Goal: Information Seeking & Learning: Learn about a topic

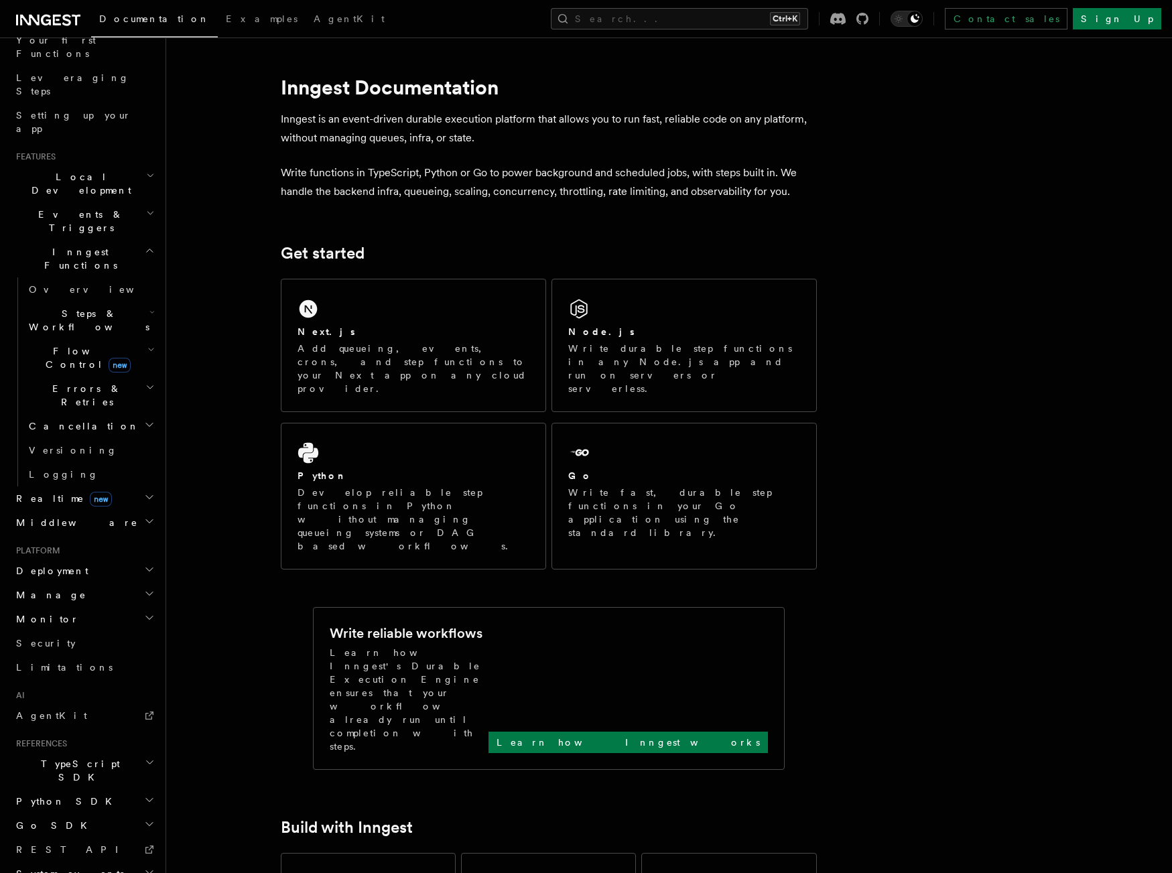
scroll to position [199, 0]
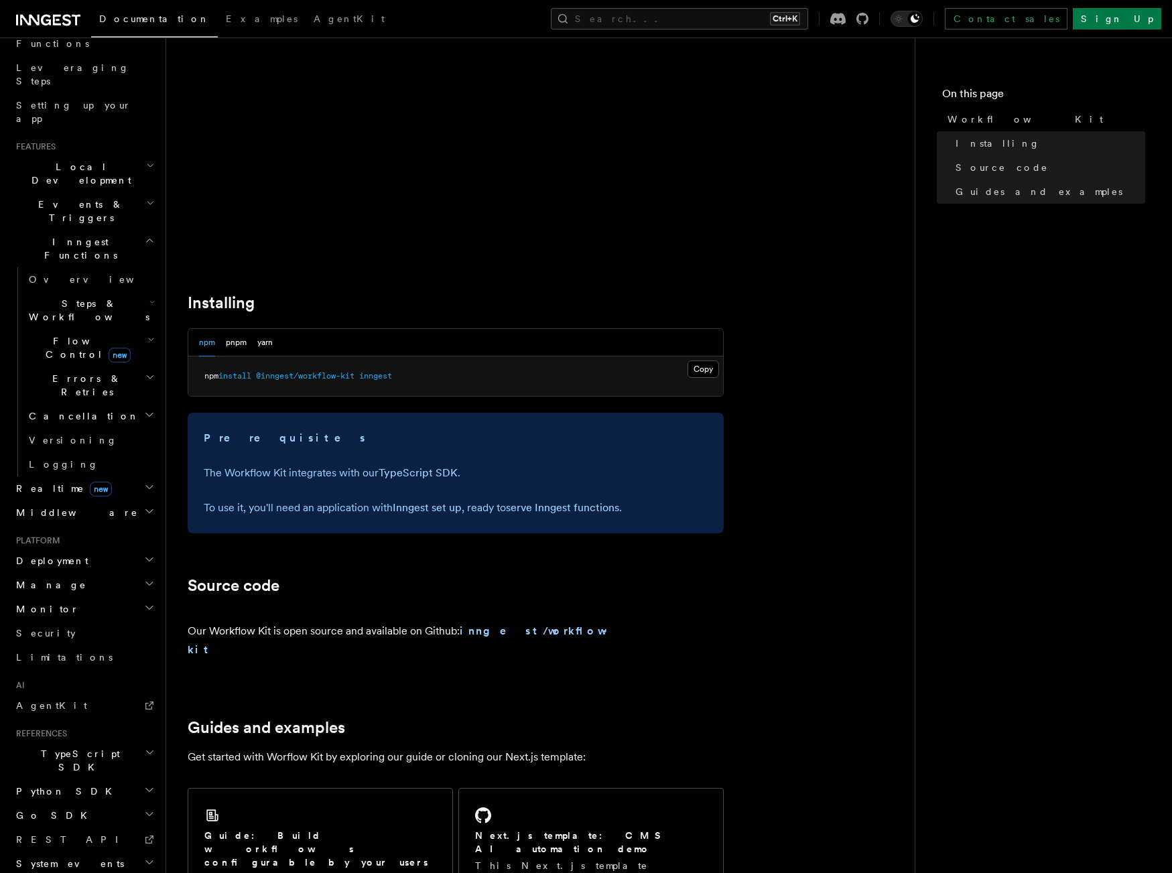
scroll to position [229, 0]
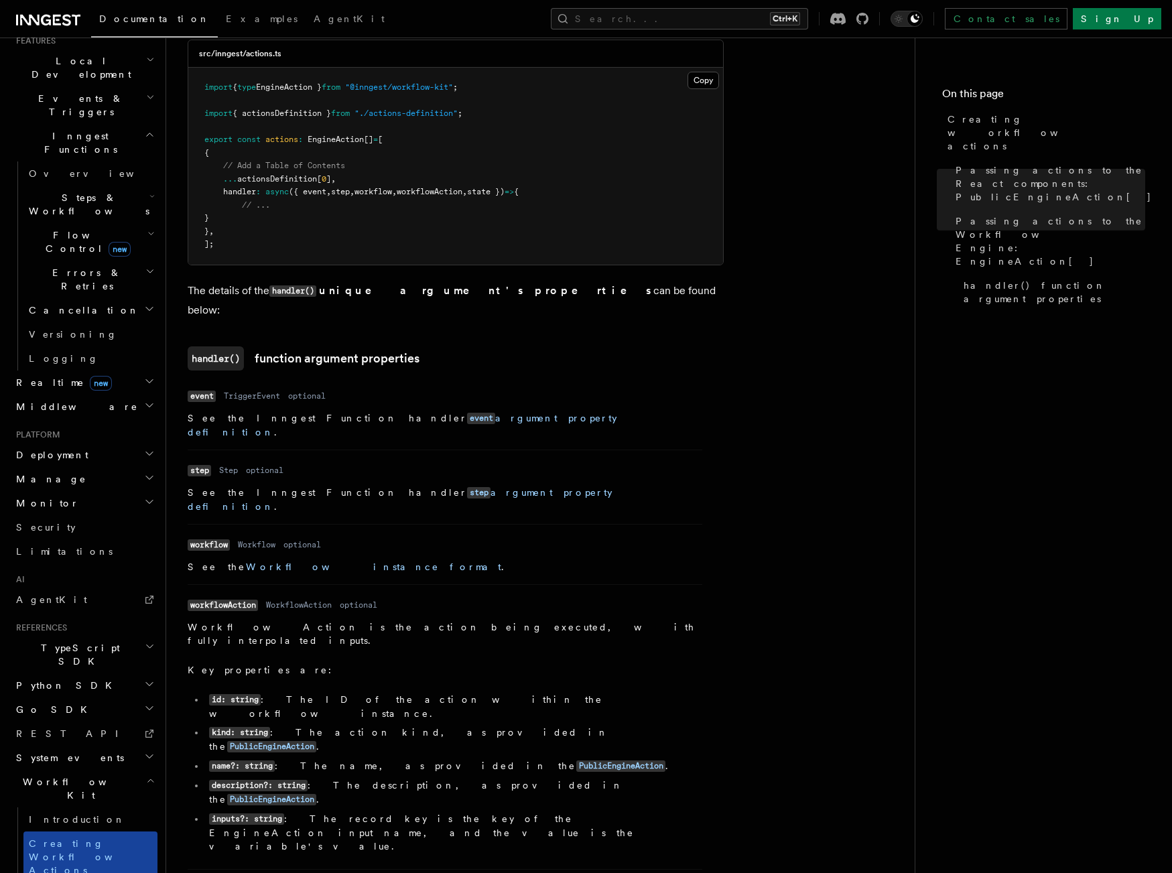
scroll to position [320, 0]
